Goal: Task Accomplishment & Management: Complete application form

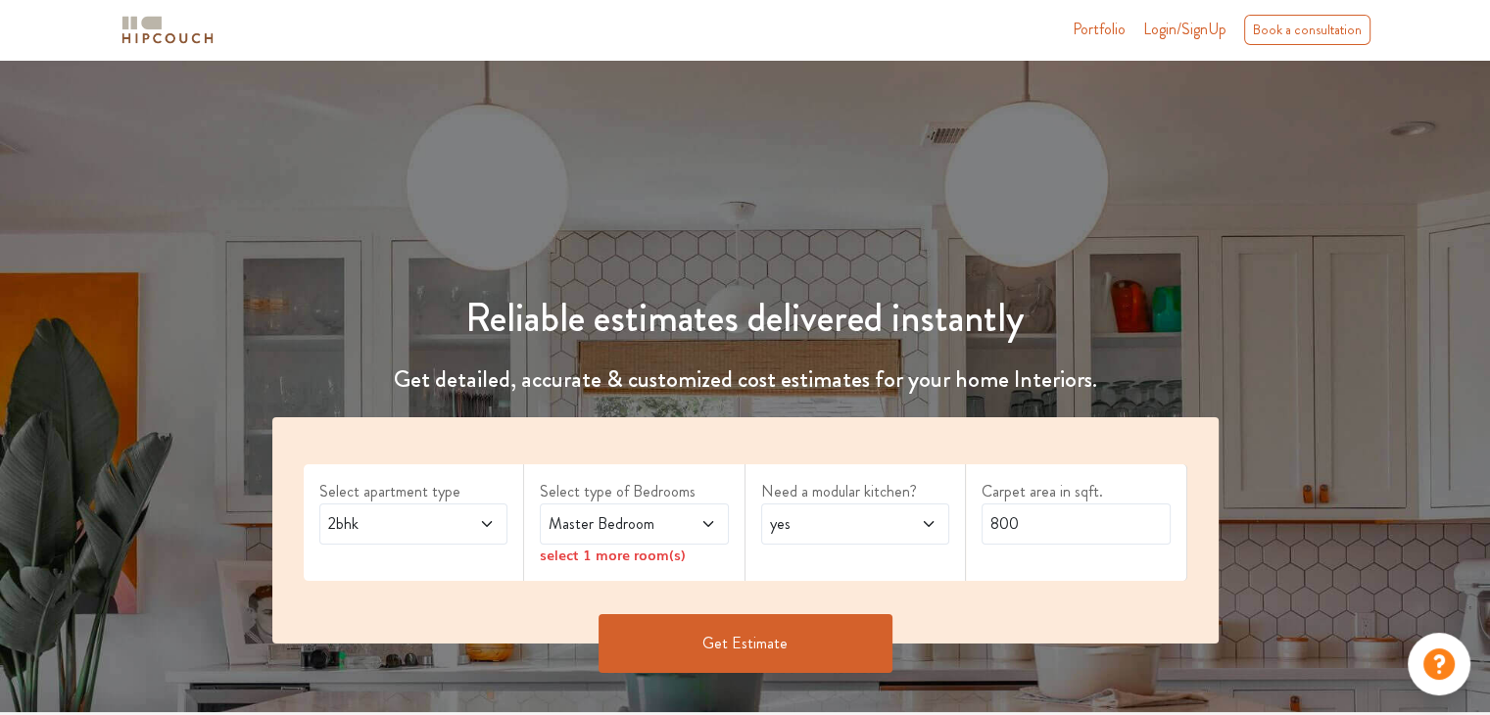
click at [660, 531] on span "Master Bedroom" at bounding box center [609, 525] width 128 height 24
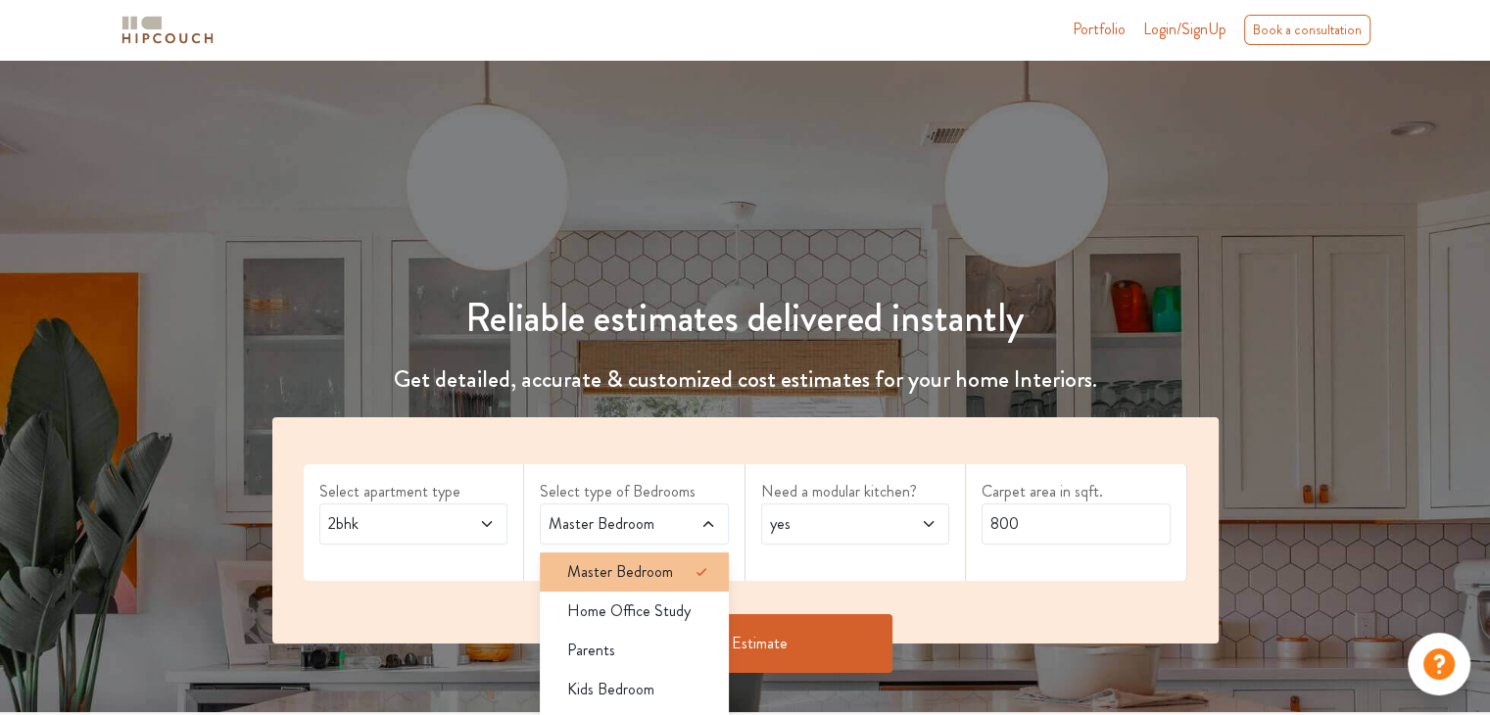
click at [660, 573] on span "Master Bedroom" at bounding box center [620, 573] width 106 height 24
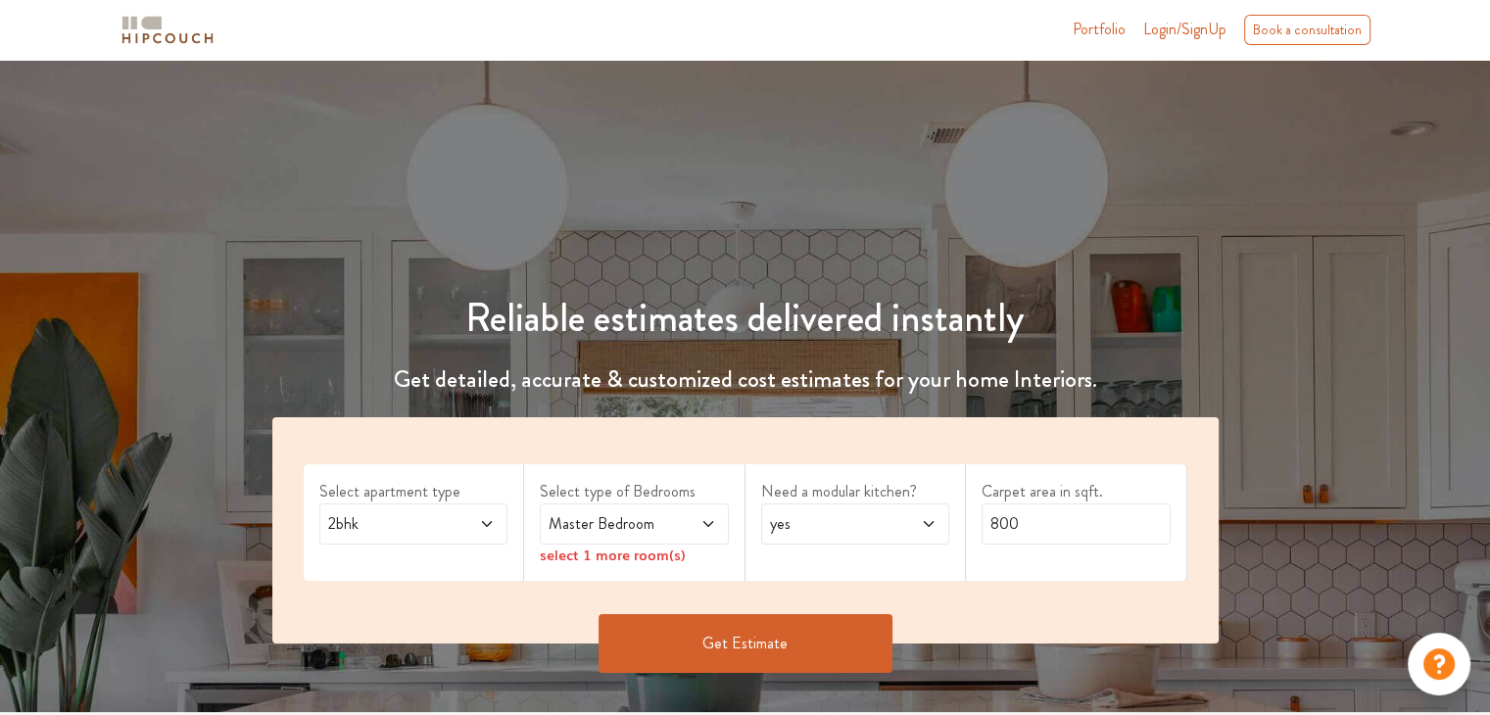
click at [898, 527] on span at bounding box center [915, 525] width 43 height 24
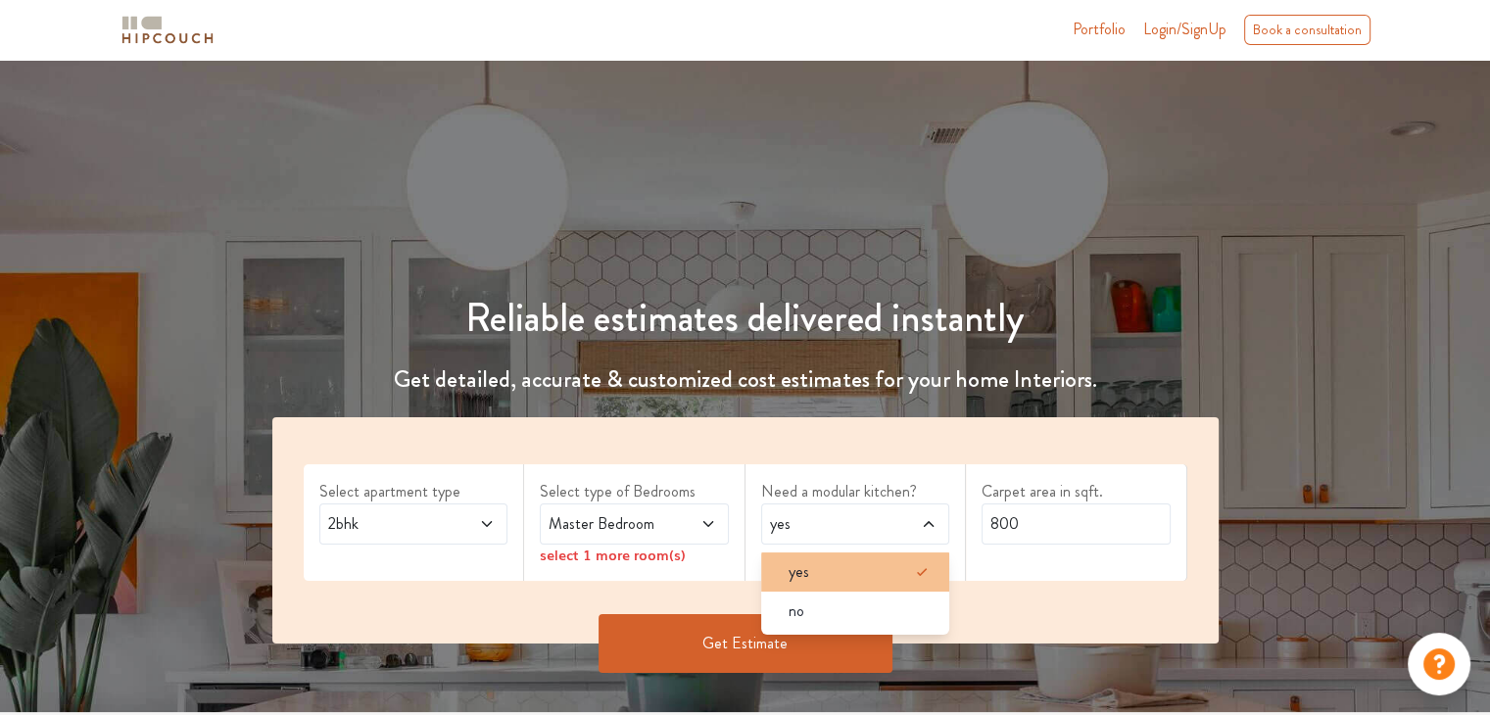
click at [823, 569] on div "yes" at bounding box center [861, 573] width 177 height 24
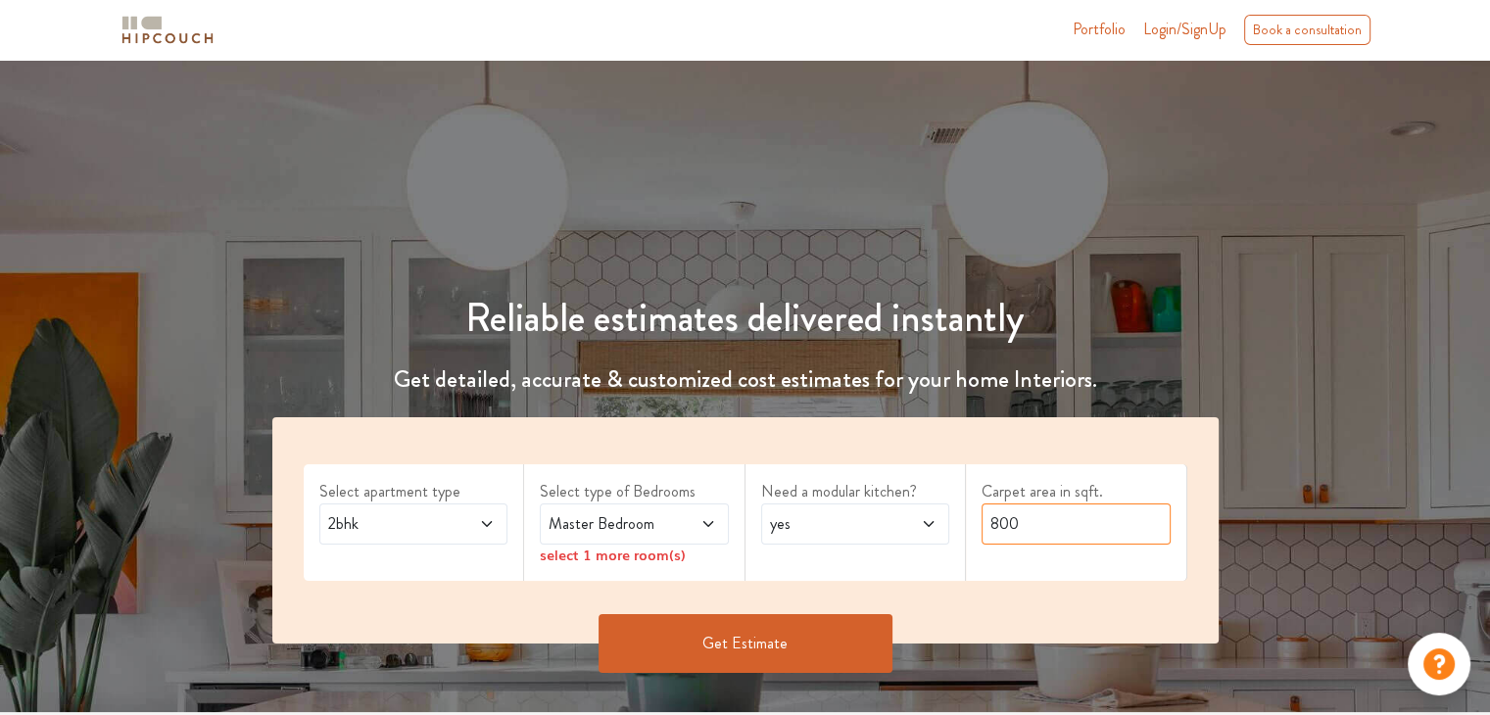
drag, startPoint x: 1030, startPoint y: 525, endPoint x: 975, endPoint y: 522, distance: 55.0
click at [933, 515] on div "Select apartment type 2bhk Select type of Bedrooms Master Bedroom select 1 more…" at bounding box center [745, 530] width 947 height 226
type input "900"
click at [675, 561] on div "select 1 more room(s)" at bounding box center [634, 555] width 189 height 21
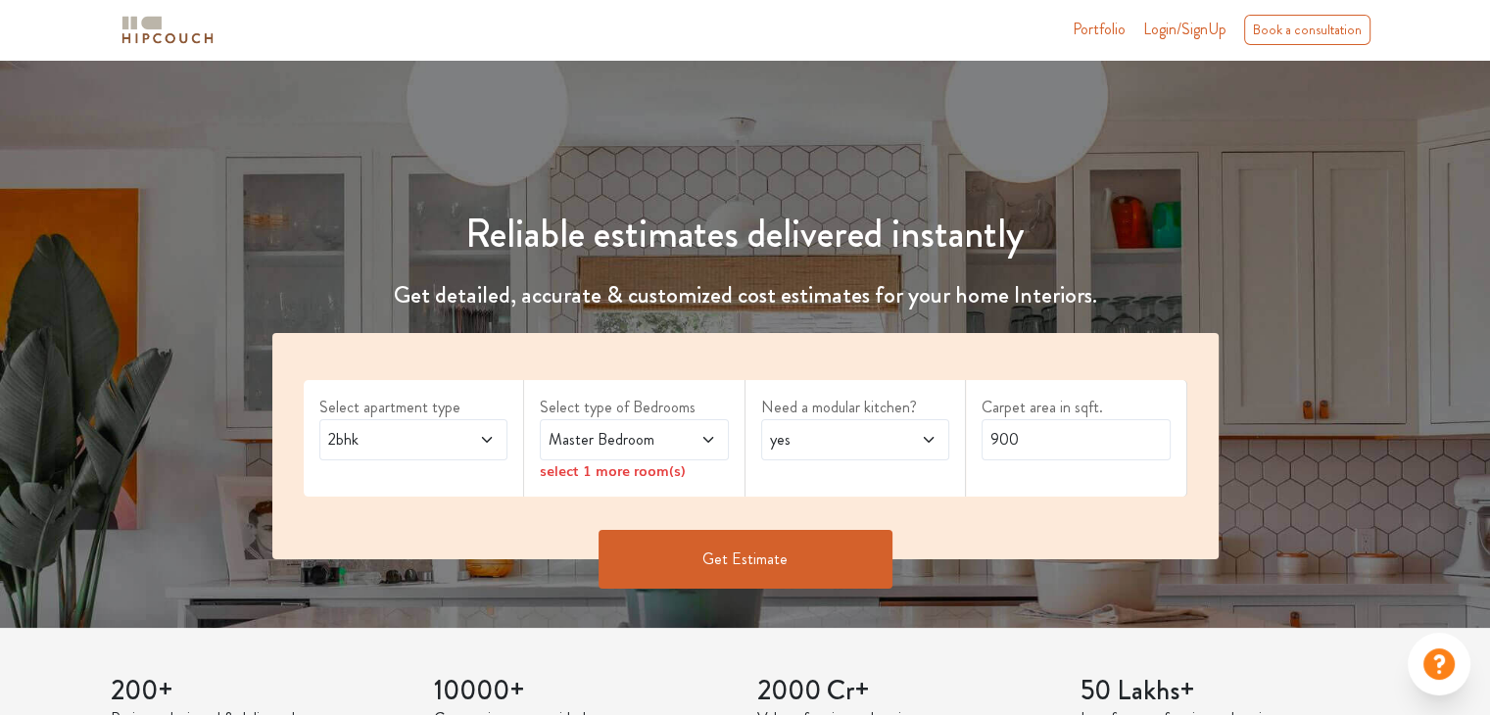
scroll to position [392, 0]
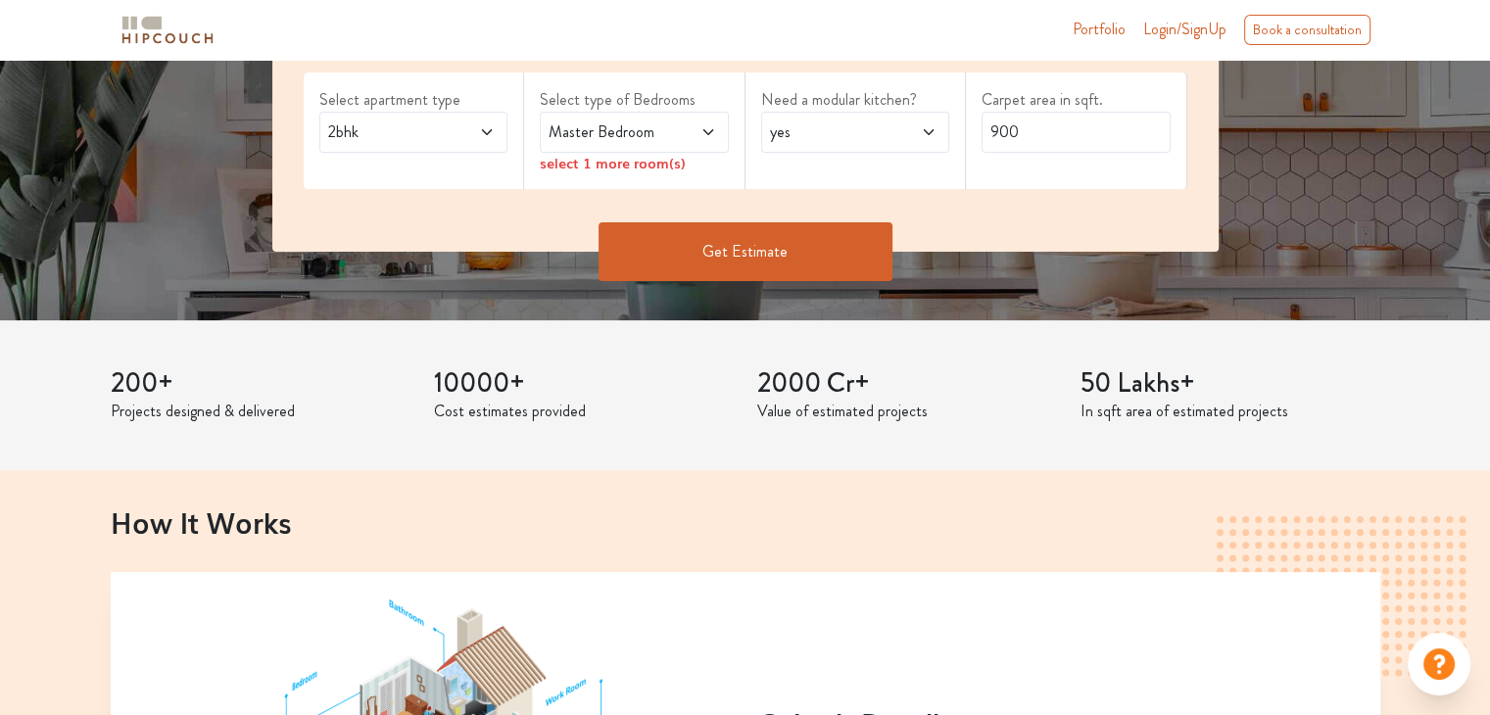
click at [838, 523] on h2 "How It Works" at bounding box center [746, 522] width 1270 height 33
click at [810, 255] on button "Get Estimate" at bounding box center [746, 251] width 294 height 59
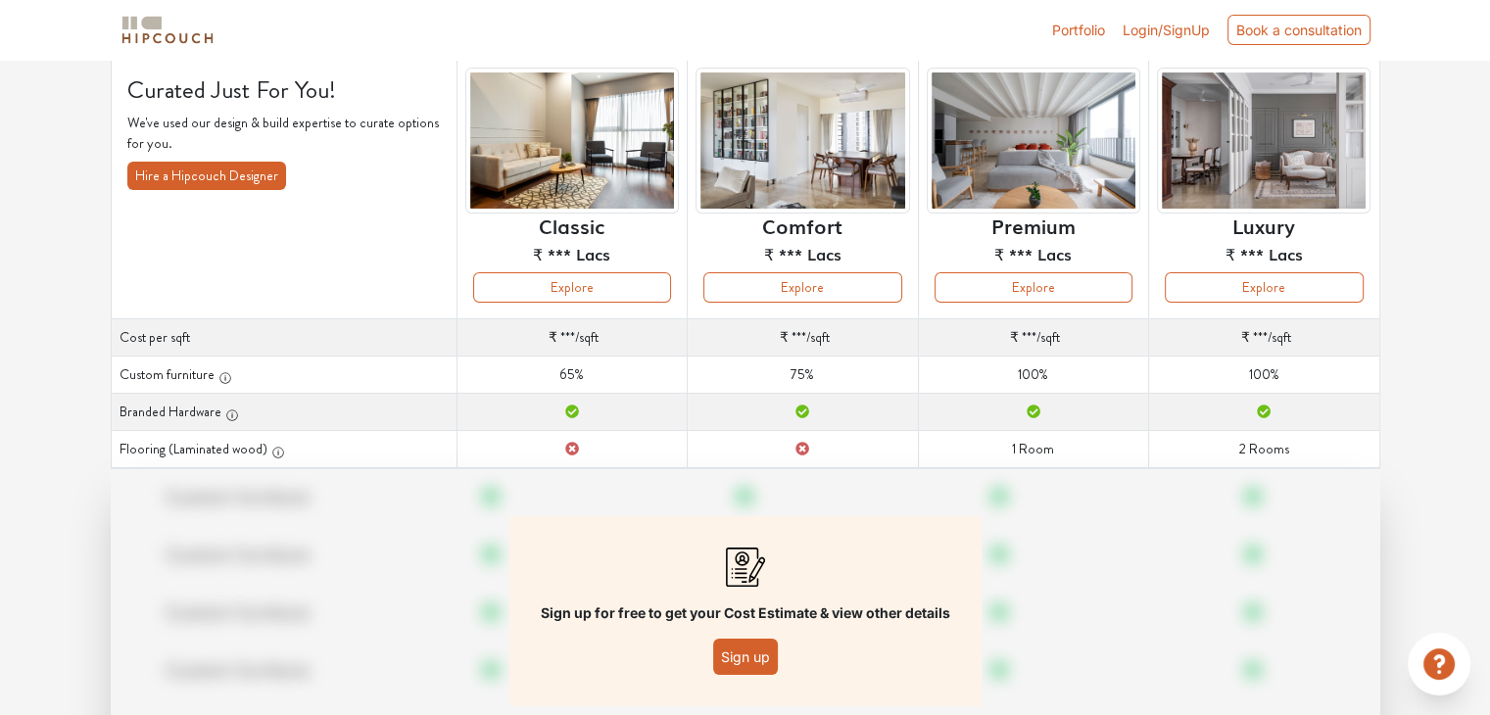
scroll to position [196, 0]
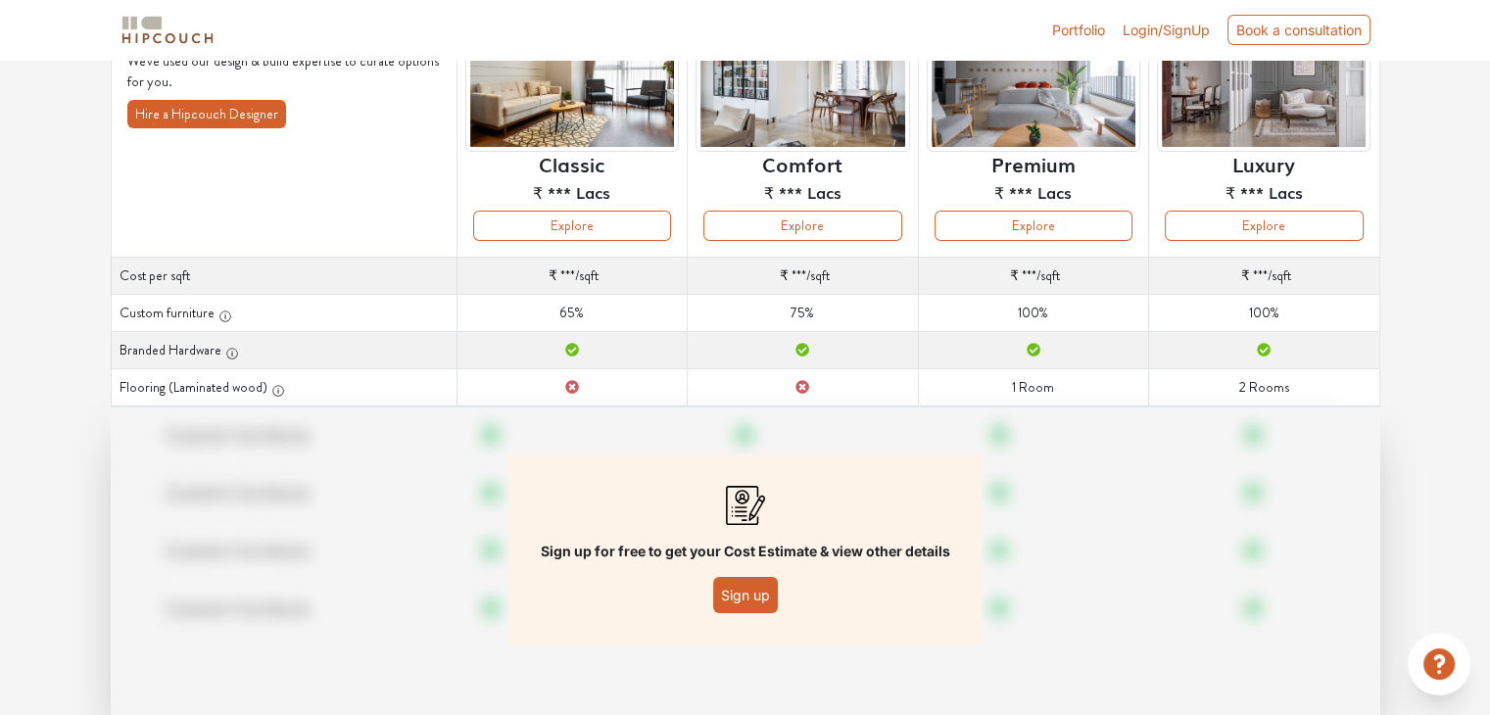
click at [764, 590] on button "Sign up" at bounding box center [745, 595] width 65 height 36
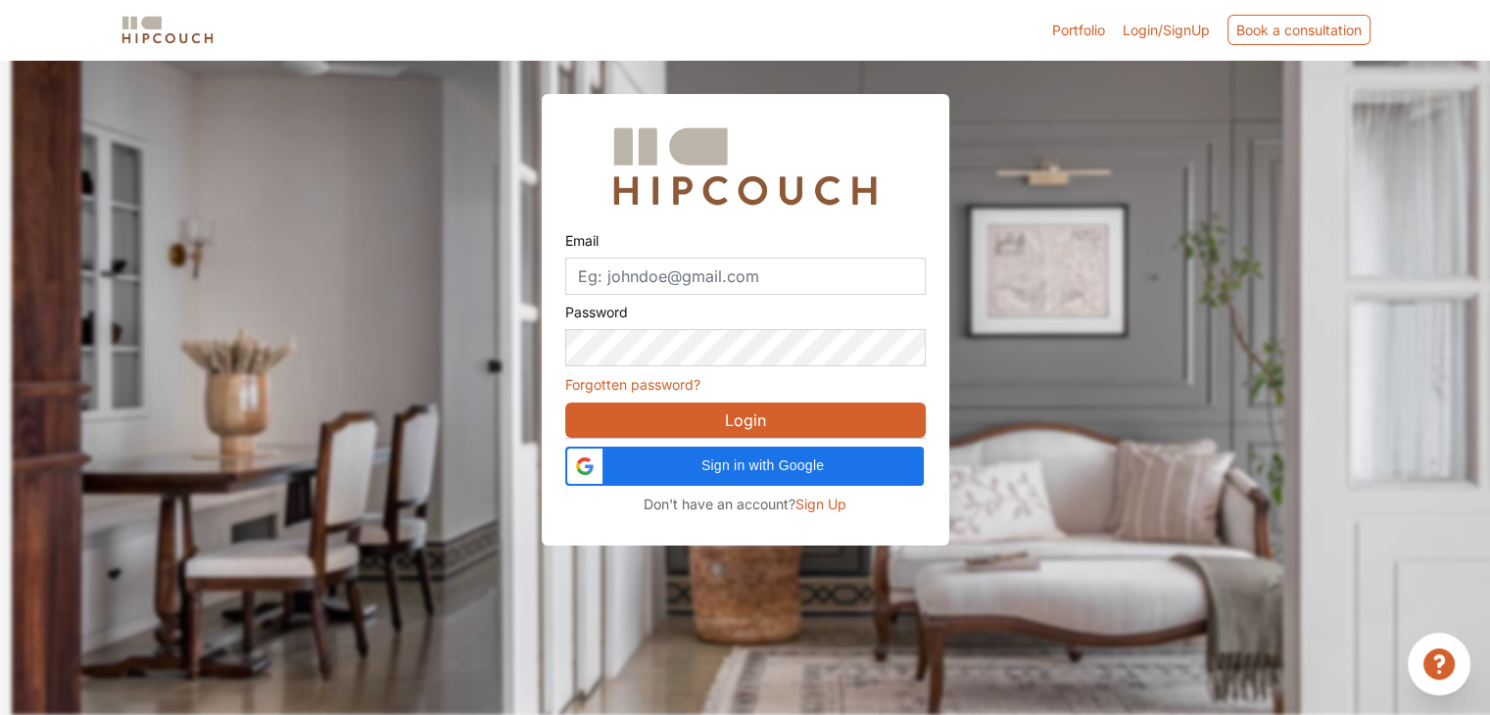
scroll to position [59, 0]
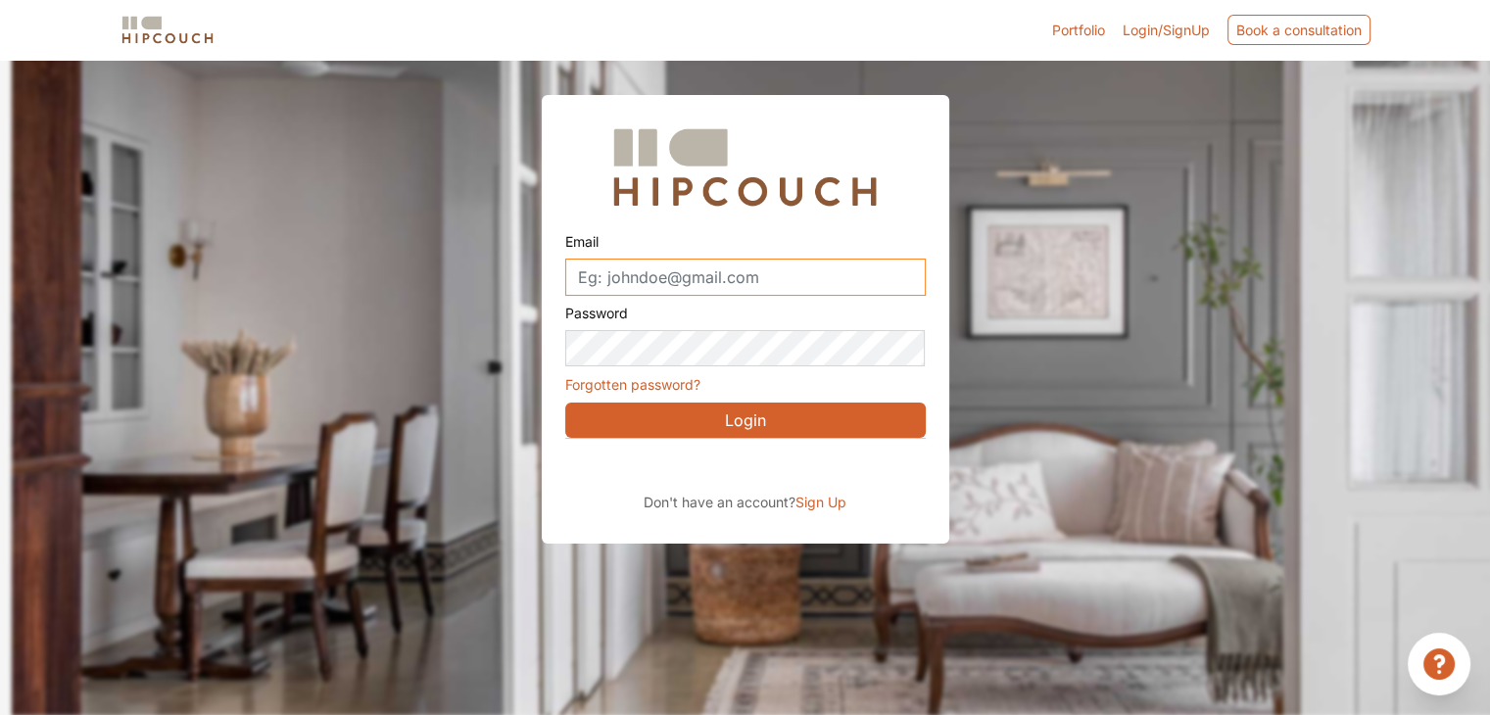
click at [665, 275] on input "Email" at bounding box center [745, 277] width 361 height 37
type input "[EMAIL_ADDRESS][DOMAIN_NAME]"
drag, startPoint x: 768, startPoint y: 283, endPoint x: 517, endPoint y: 287, distance: 250.9
click at [517, 287] on div "Email [EMAIL_ADDRESS][DOMAIN_NAME] Password Forgotten password? Login Don't hav…" at bounding box center [745, 273] width 1490 height 544
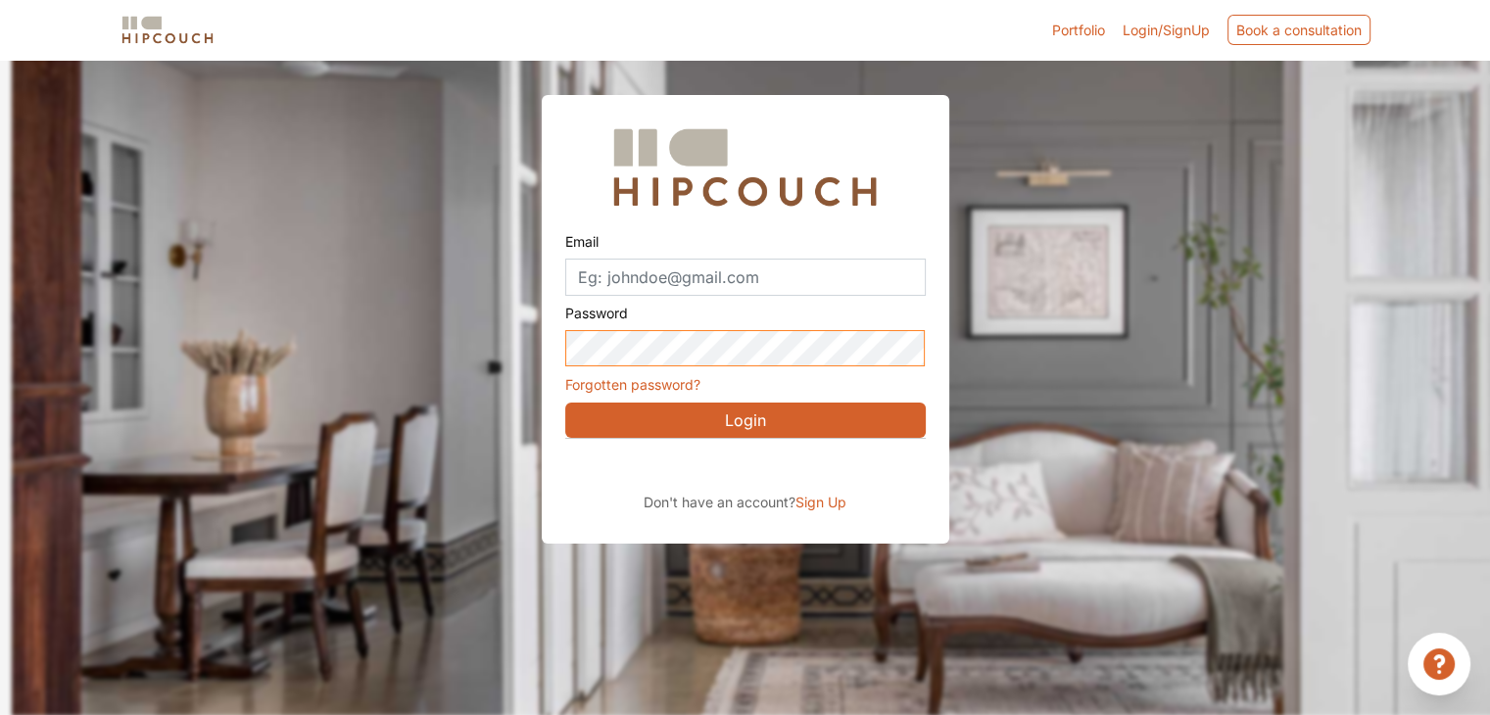
click at [562, 351] on div "Email Password Forgotten password? Login Don't have an account? Sign Up" at bounding box center [746, 320] width 408 height 450
